Goal: Find specific page/section

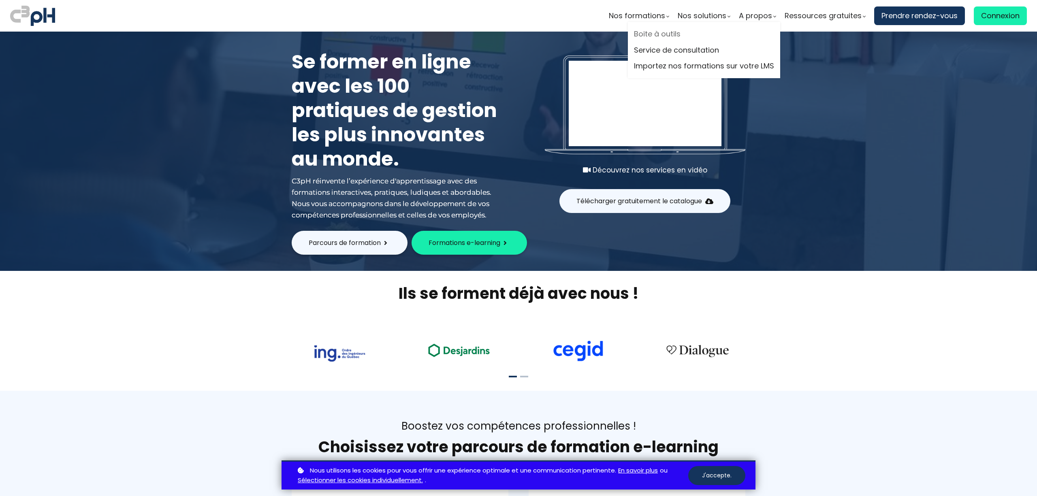
click at [411, 33] on link "Boite à outils" at bounding box center [704, 34] width 140 height 12
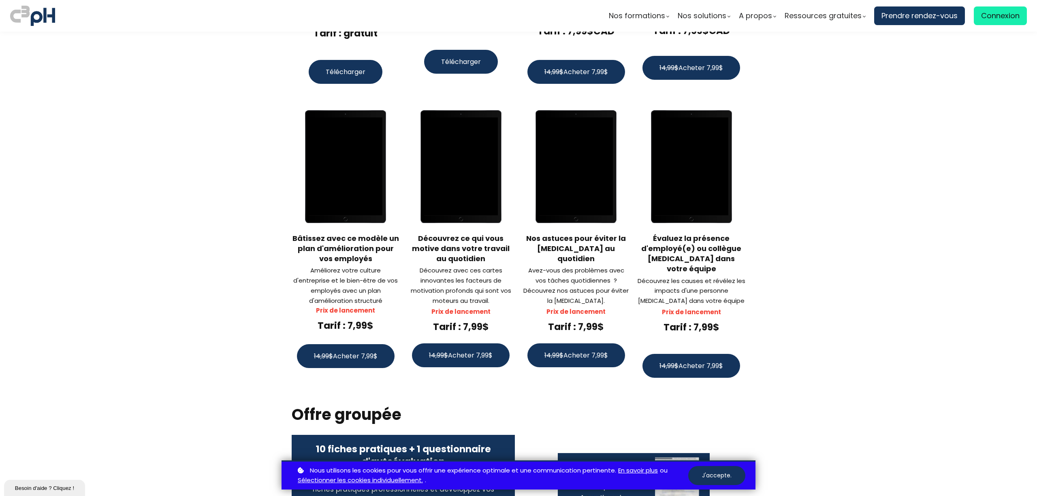
scroll to position [1080, 0]
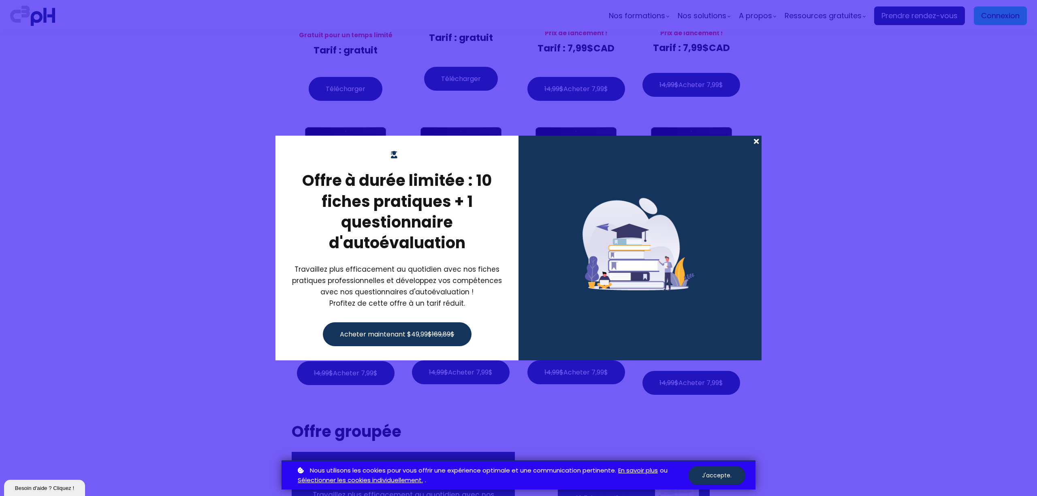
click at [755, 141] on span at bounding box center [756, 141] width 11 height 11
